Goal: Task Accomplishment & Management: Use online tool/utility

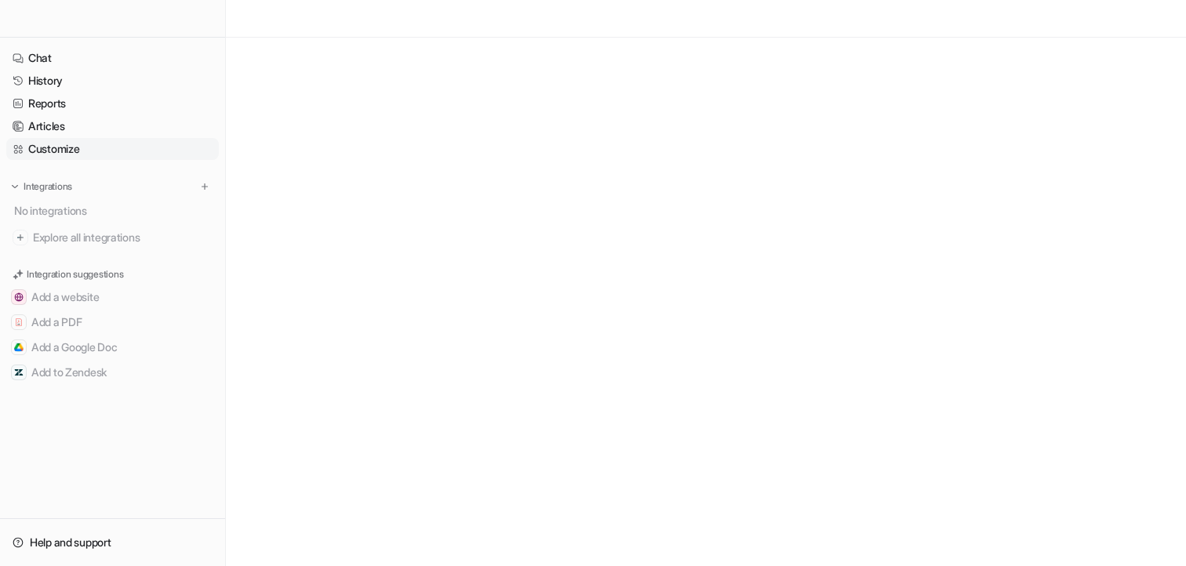
click at [73, 150] on link "Customize" at bounding box center [112, 149] width 212 height 22
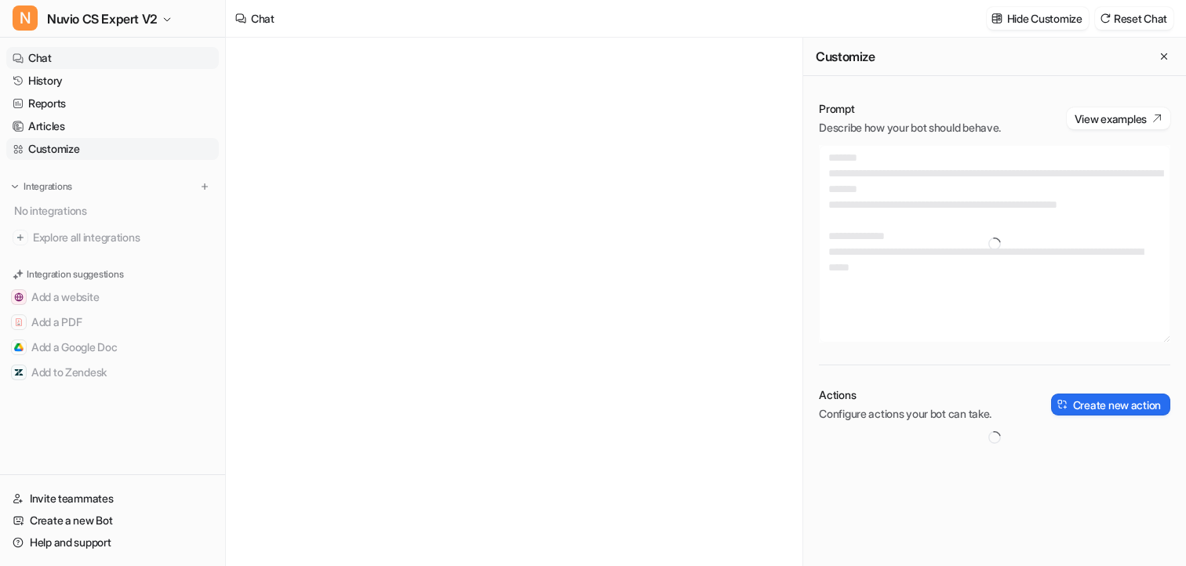
type textarea "**********"
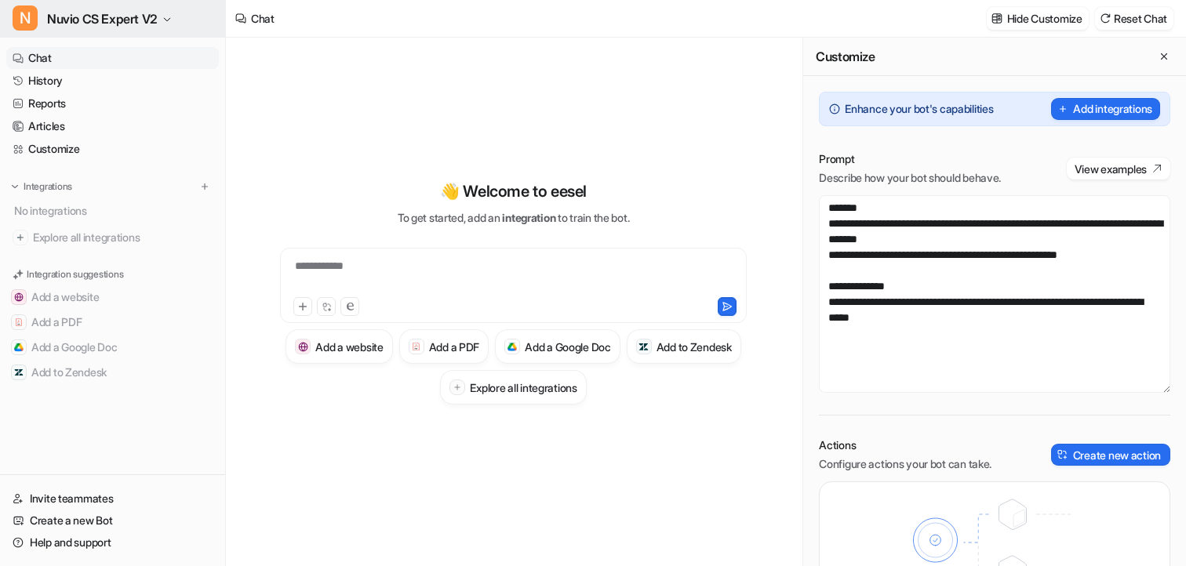
click at [144, 10] on span "Nuvio CS Expert V2" at bounding box center [102, 19] width 111 height 22
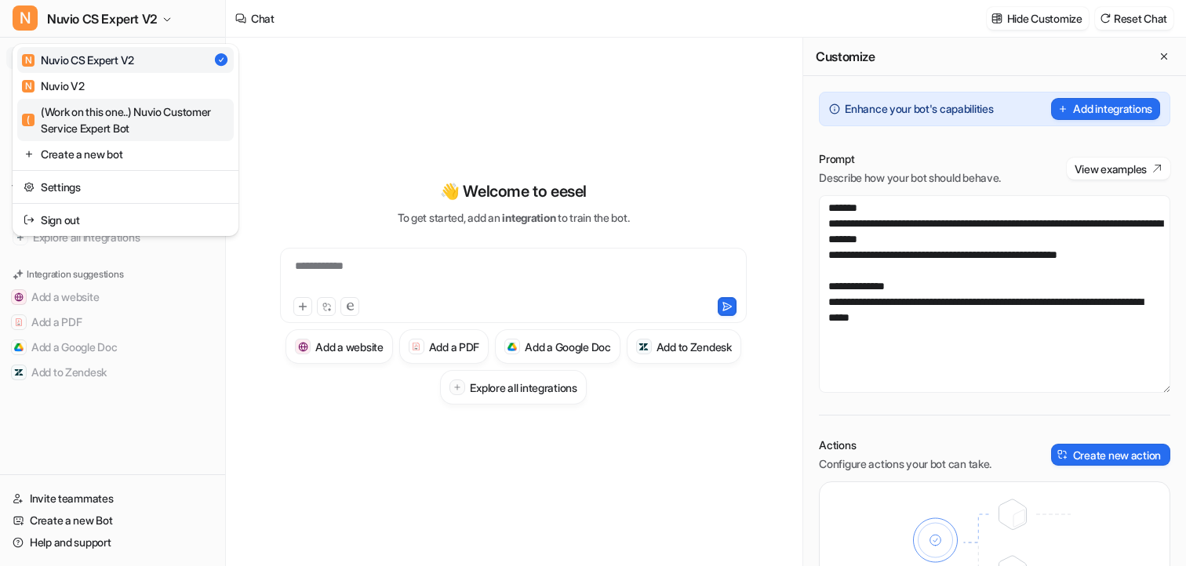
click at [115, 122] on div "( (Work on this one..) Nuvio Customer Service Expert Bot" at bounding box center [125, 119] width 207 height 33
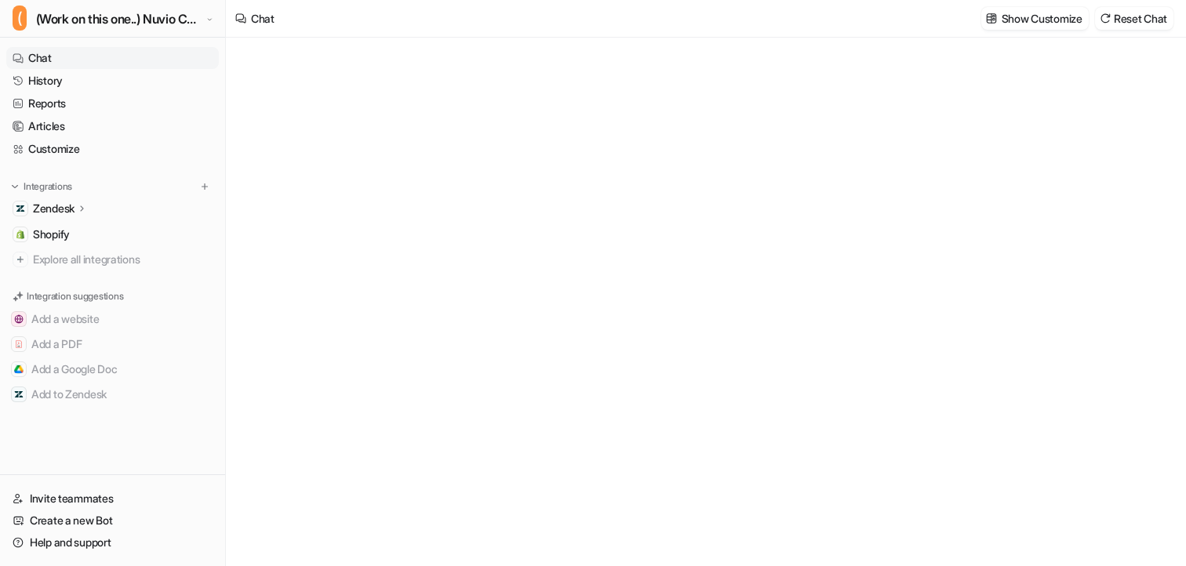
type textarea "**********"
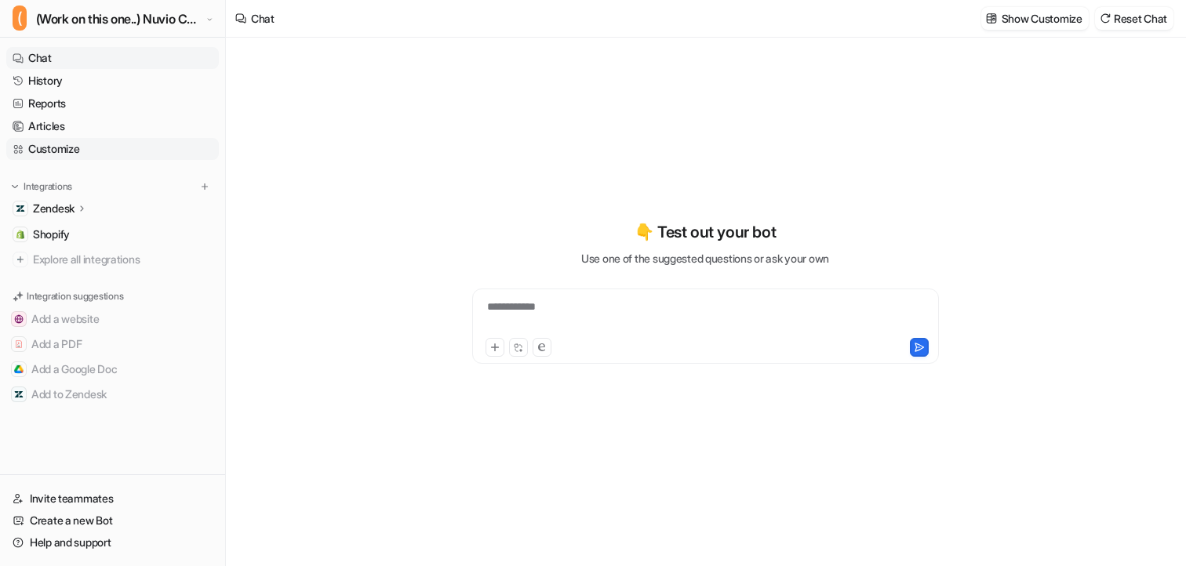
click at [70, 153] on link "Customize" at bounding box center [112, 149] width 212 height 22
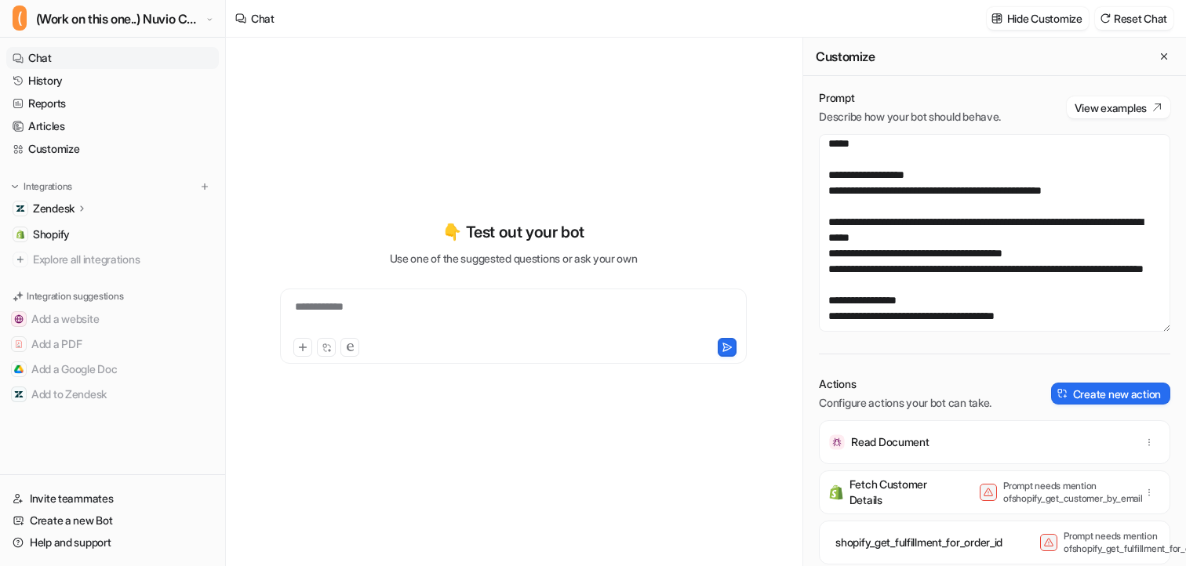
scroll to position [610, 0]
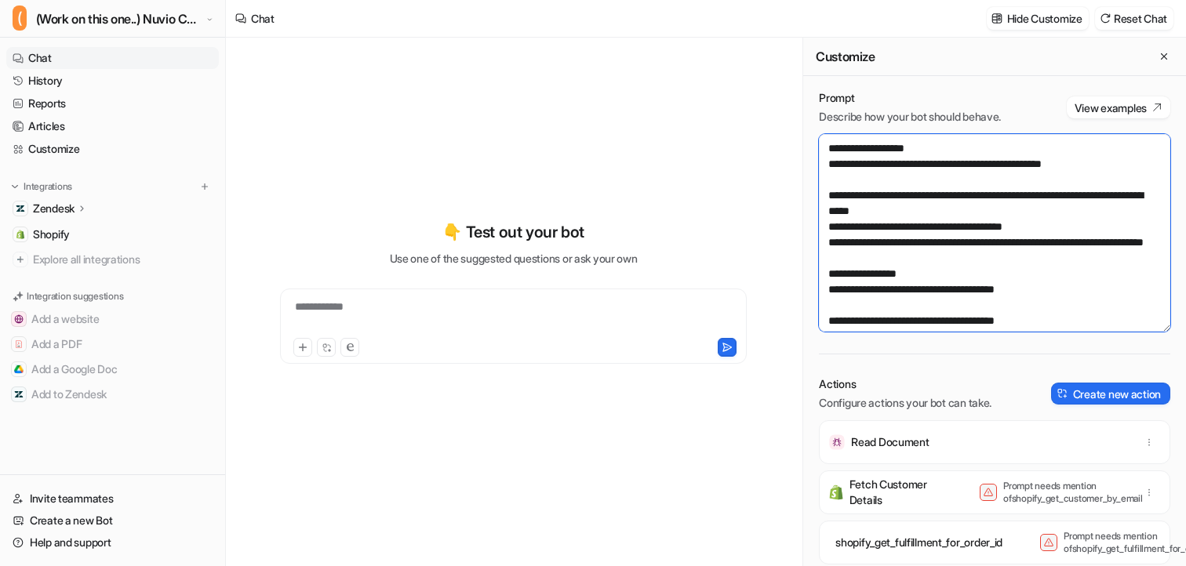
click at [1009, 255] on textarea at bounding box center [994, 233] width 351 height 198
click at [77, 204] on div "Zendesk" at bounding box center [60, 209] width 55 height 16
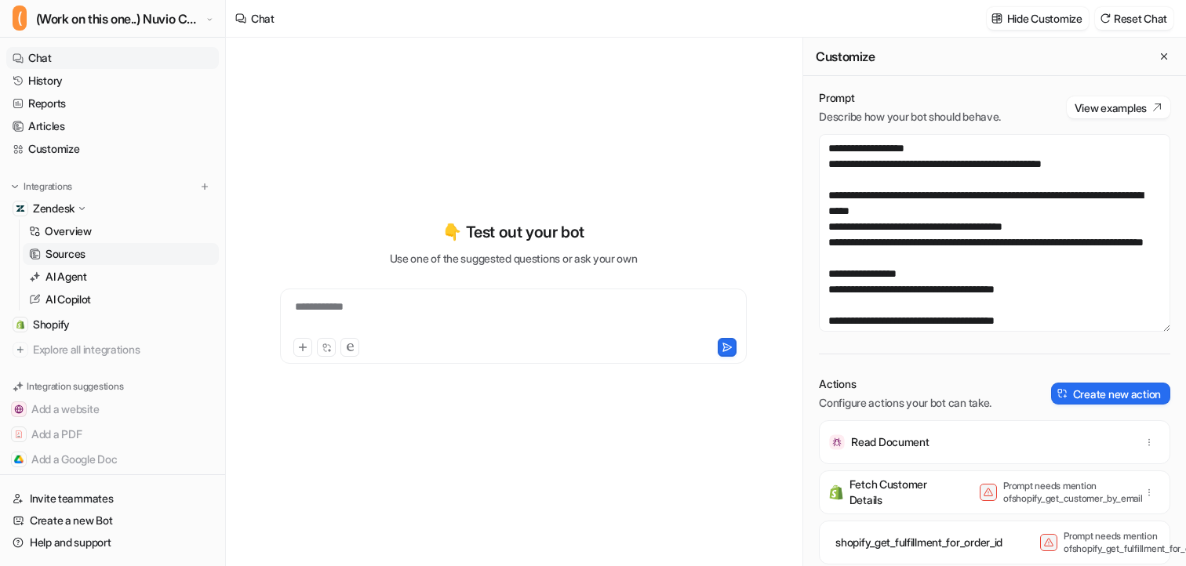
click at [79, 260] on p "Sources" at bounding box center [65, 254] width 40 height 16
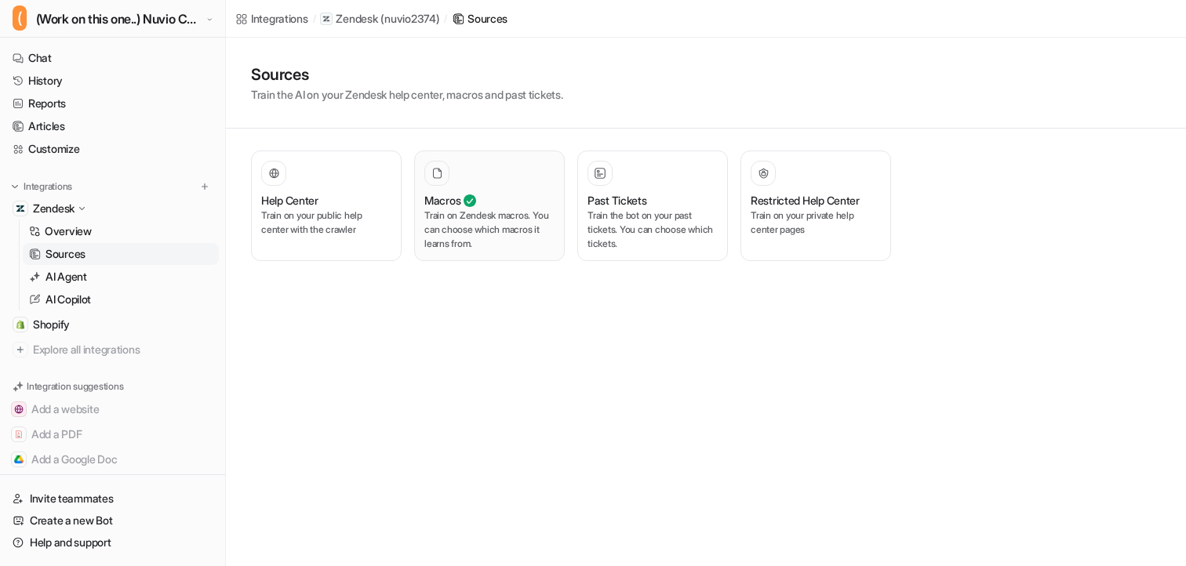
click at [473, 205] on icon at bounding box center [469, 200] width 13 height 13
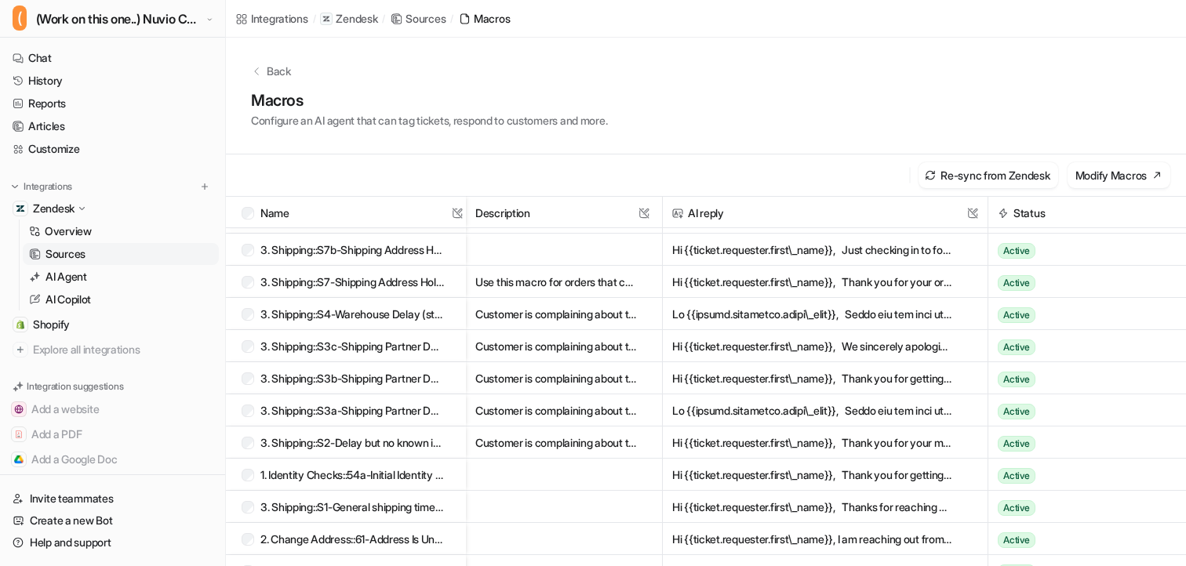
scroll to position [118, 0]
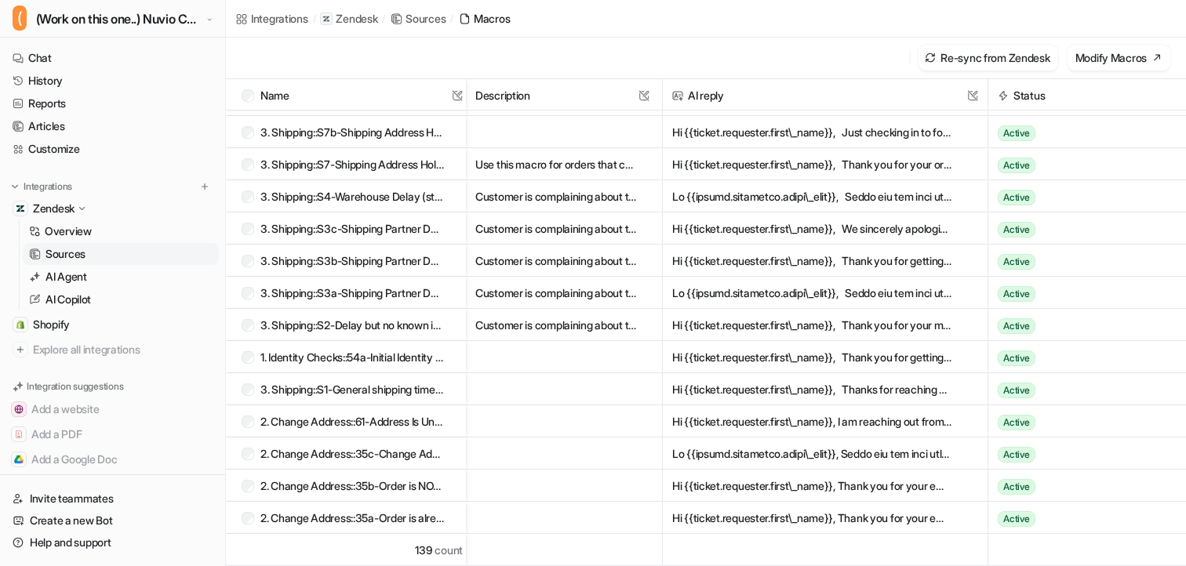
click at [567, 166] on button "Use this macro for orders that cannot be fulfilled due to an address hold. Chec…" at bounding box center [556, 164] width 162 height 32
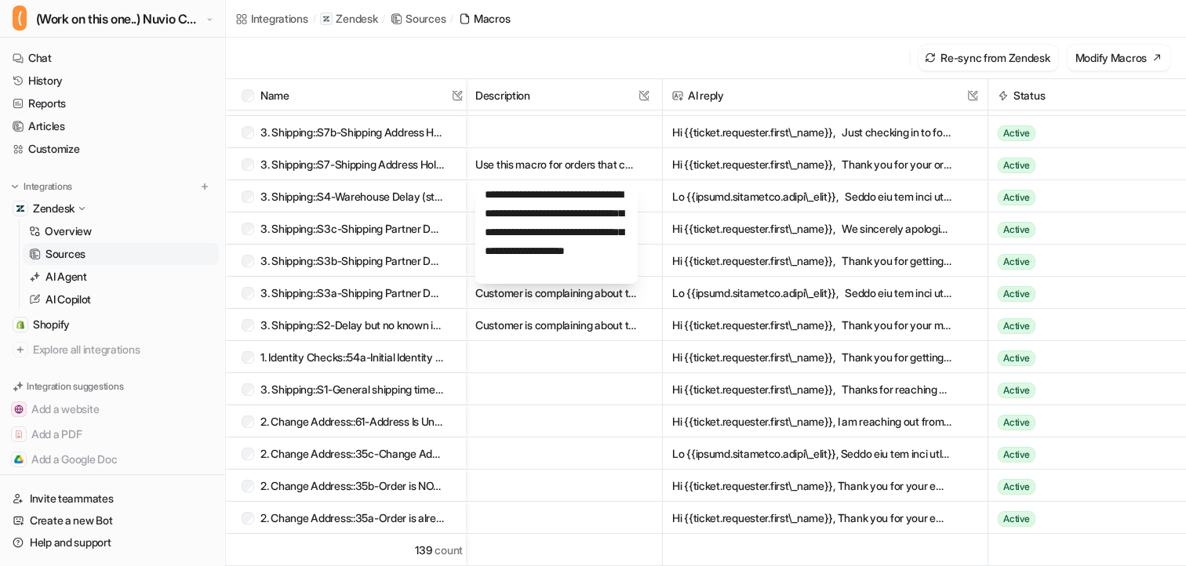
click at [582, 52] on div "Re-sync from Zendesk Modify Macros" at bounding box center [706, 58] width 960 height 42
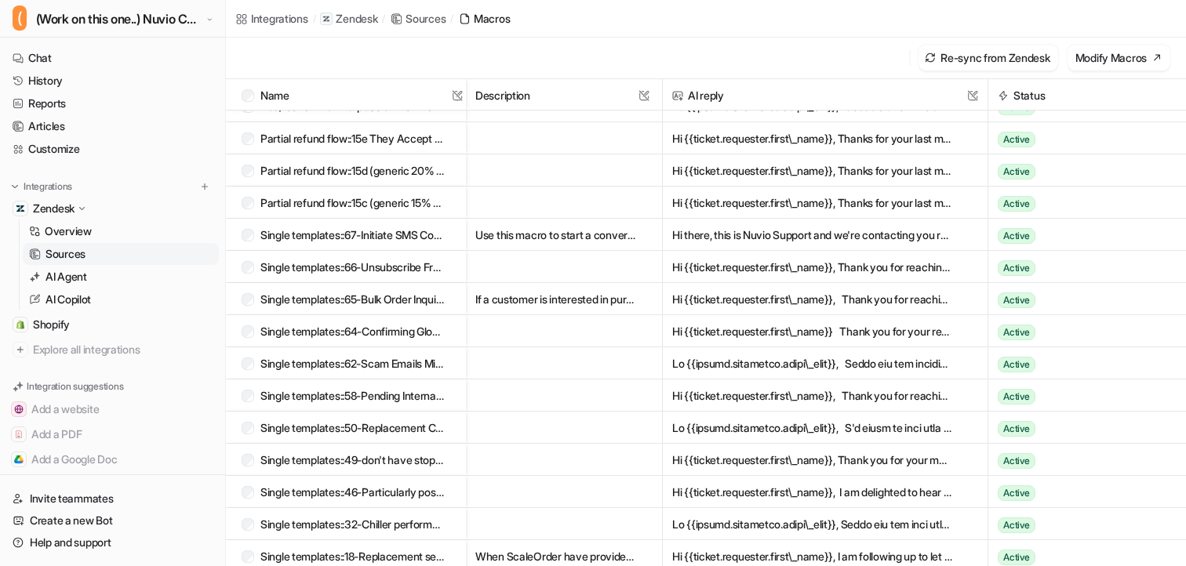
scroll to position [721, 0]
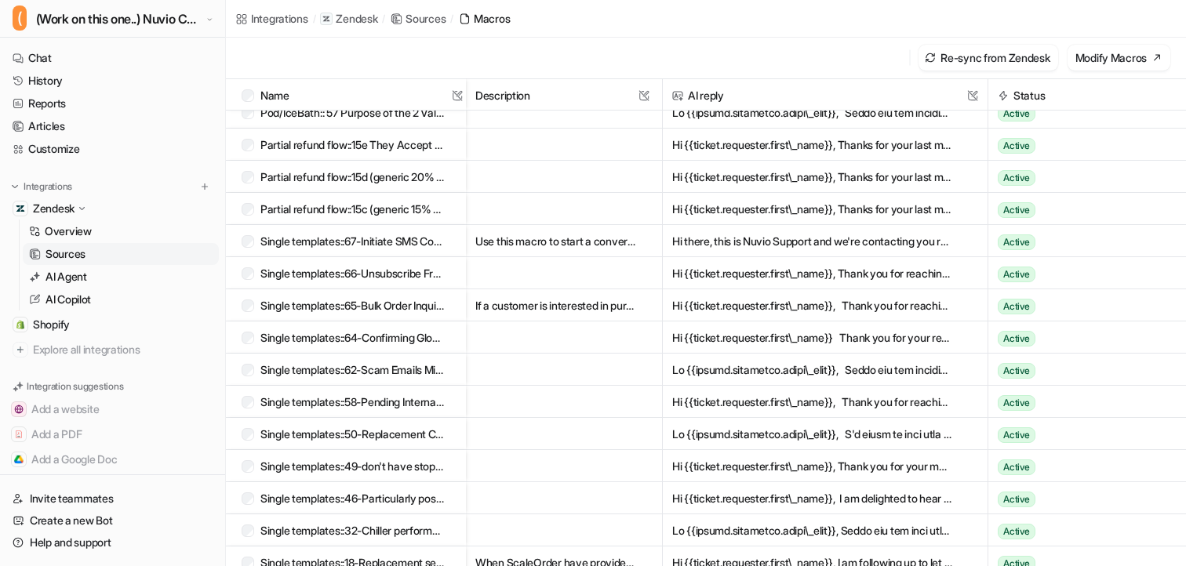
click at [387, 245] on p "Single templates::67-Initiate SMS Conversation" at bounding box center [352, 241] width 184 height 32
click at [734, 243] on button "Hi there, this is Nuvio Support and we're contacting you regarding your order! …" at bounding box center [812, 241] width 281 height 32
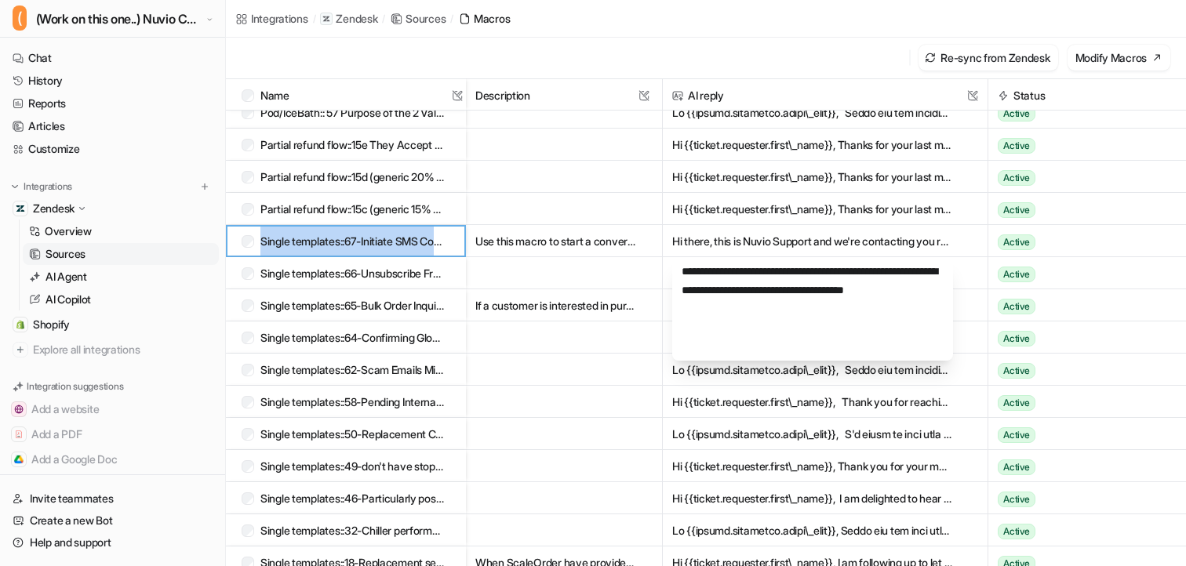
click at [735, 177] on button "Hi {{ticket.requester.first\_name}}, Thanks for your last message. I am sorry t…" at bounding box center [812, 177] width 281 height 32
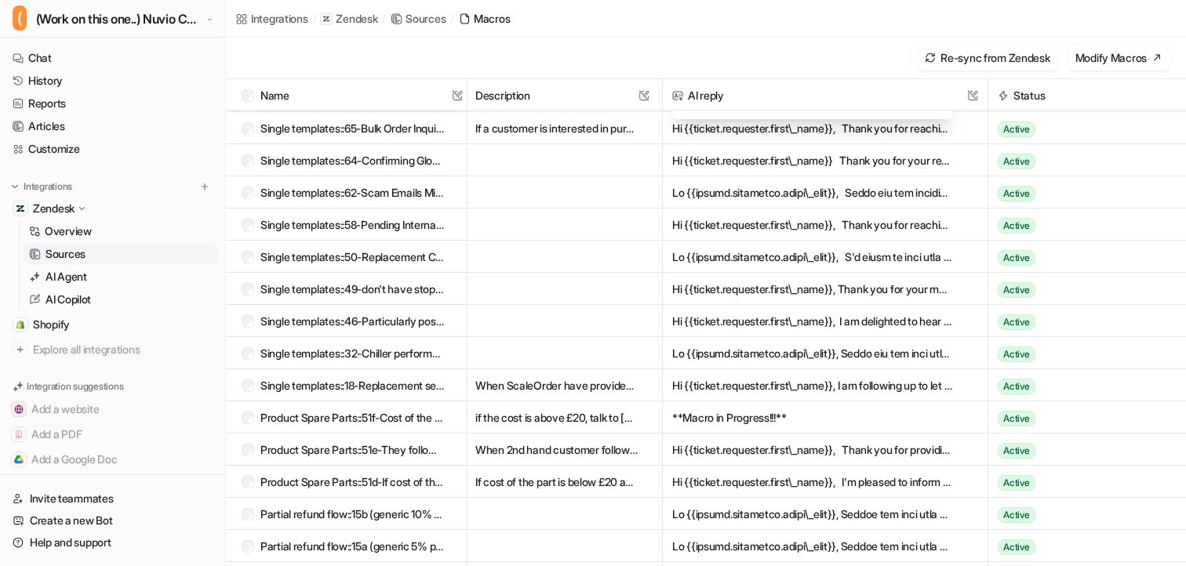
scroll to position [931, 0]
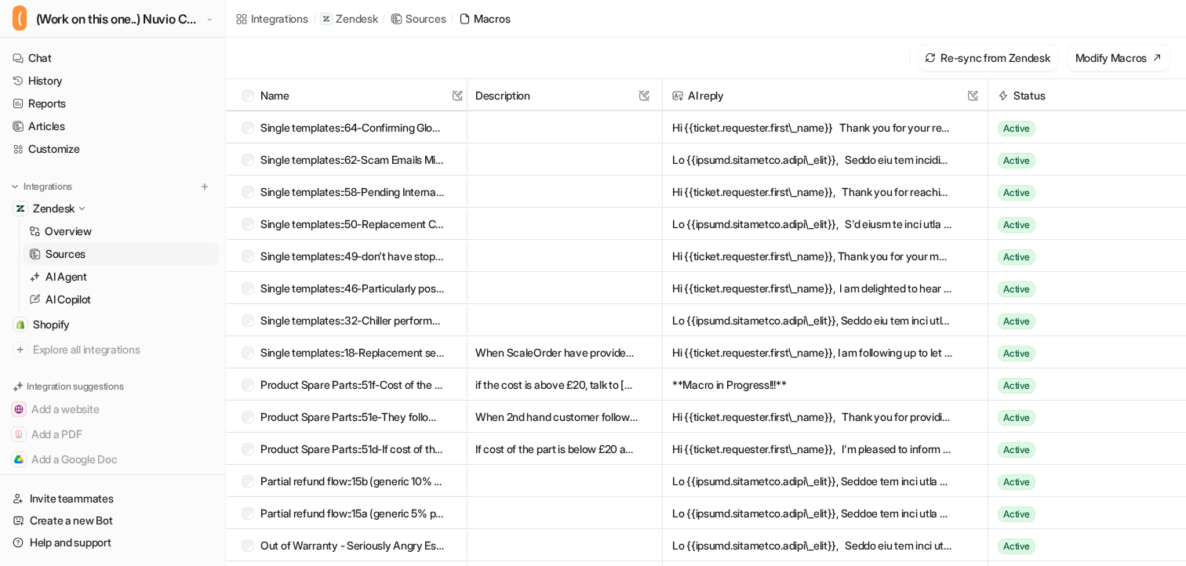
click at [735, 185] on button "Hi {{ticket.requester.first\_name}}, Thank you for reaching out to us. We wante…" at bounding box center [812, 192] width 281 height 32
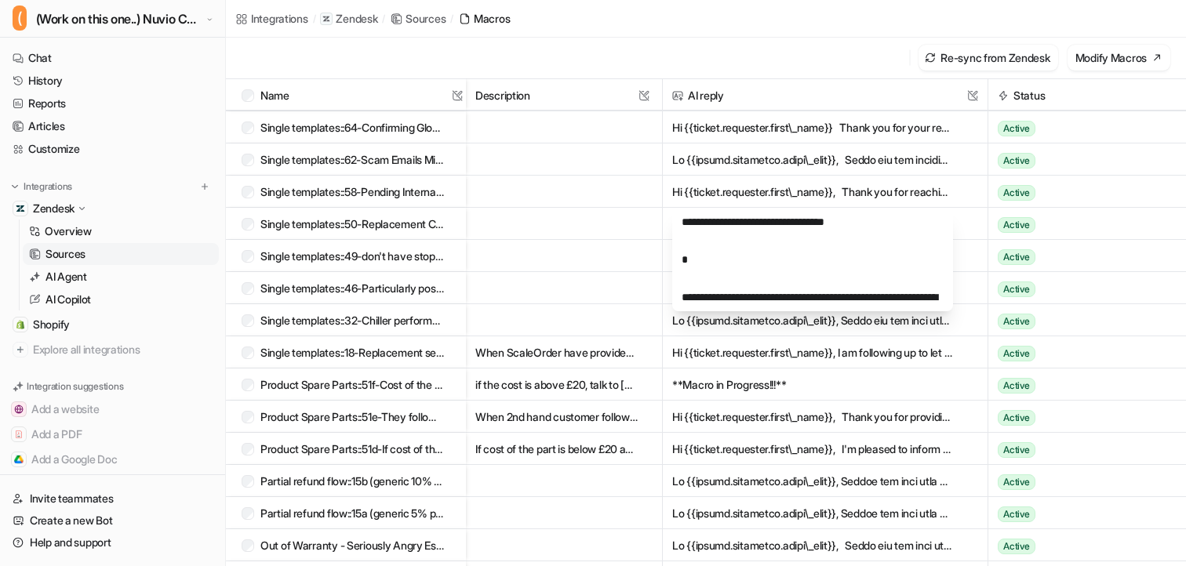
click at [757, 366] on button "Hi {{ticket.requester.first\_name}}, I am following up to let you know that our…" at bounding box center [812, 352] width 281 height 32
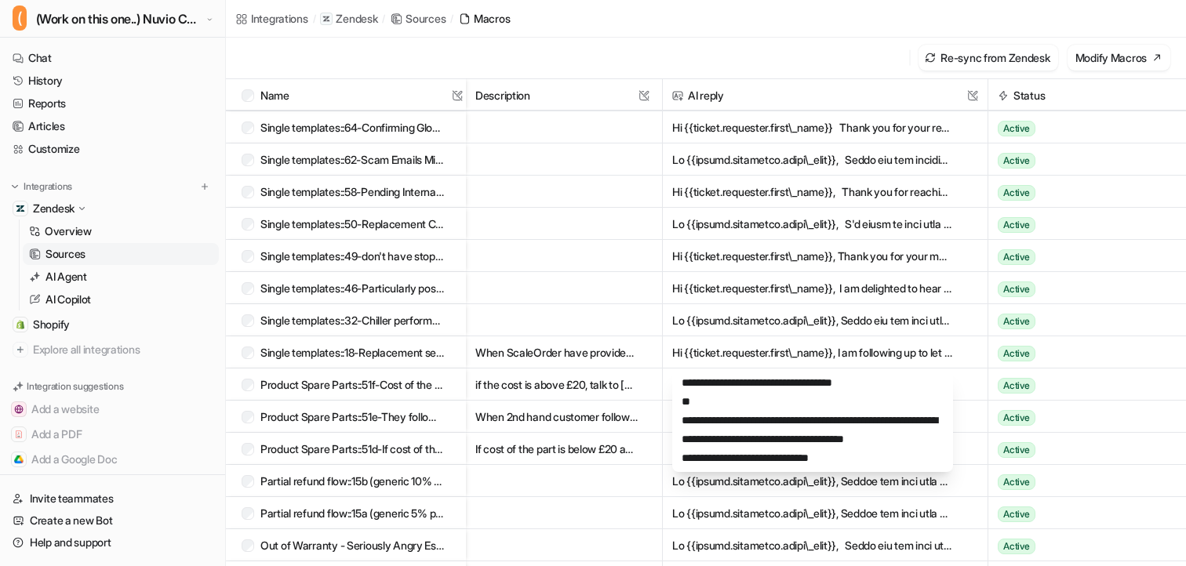
click at [743, 51] on div "Re-sync from Zendesk Modify Macros" at bounding box center [706, 58] width 960 height 42
